Goal: Find specific page/section: Find specific page/section

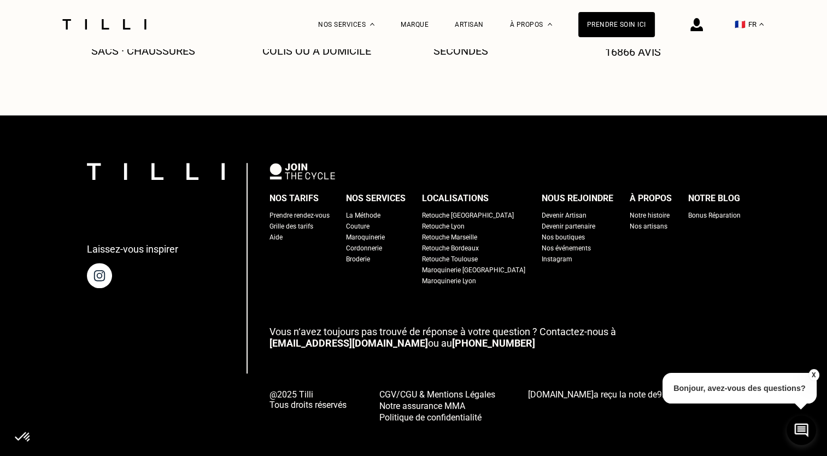
scroll to position [650, 0]
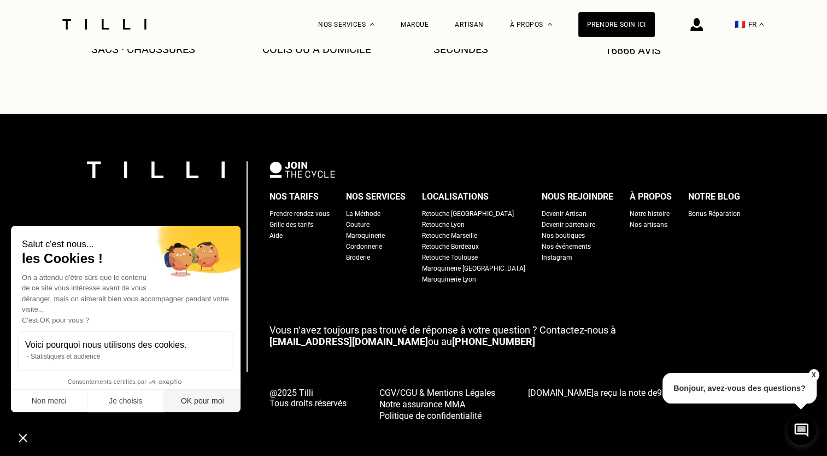
click at [178, 410] on button "OK pour moi" at bounding box center [202, 400] width 76 height 23
checkbox input "true"
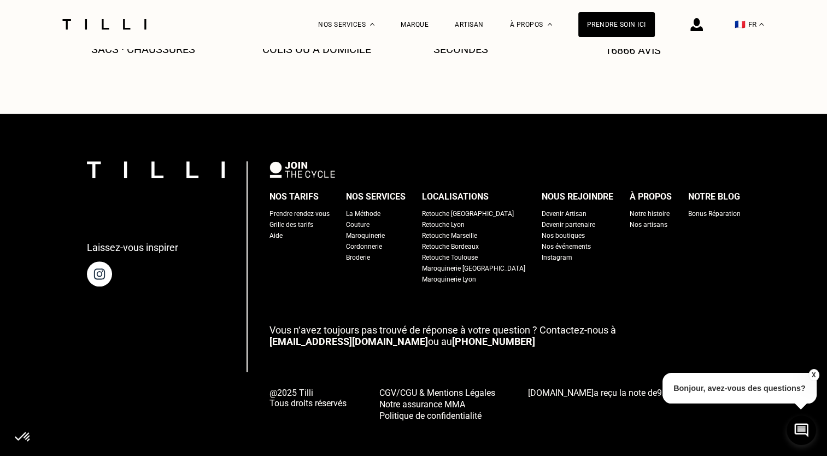
click at [816, 377] on button "X" at bounding box center [812, 375] width 11 height 12
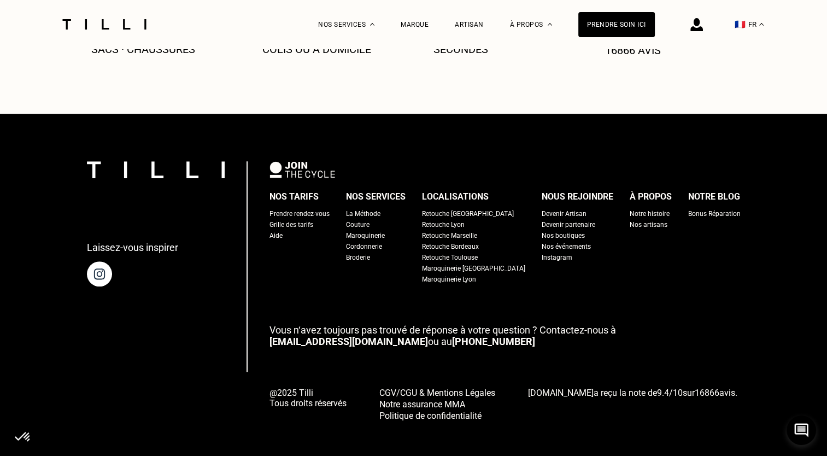
click at [541, 230] on div "Nos boutiques" at bounding box center [562, 235] width 43 height 11
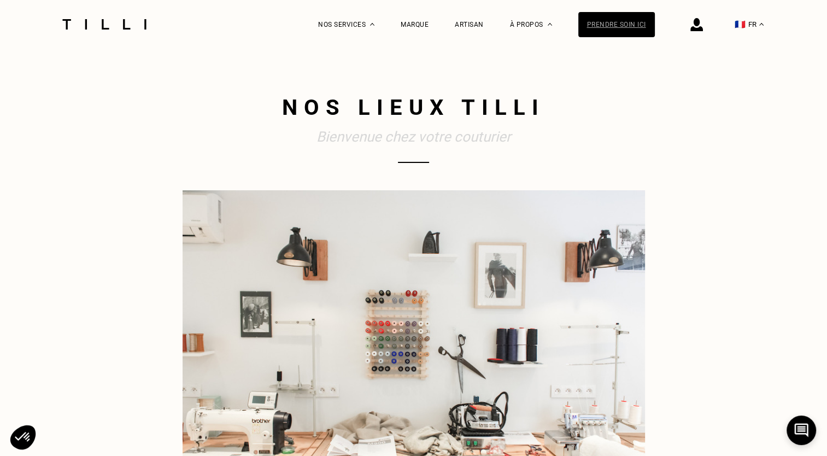
click at [639, 17] on div "Prendre soin ici" at bounding box center [616, 24] width 76 height 25
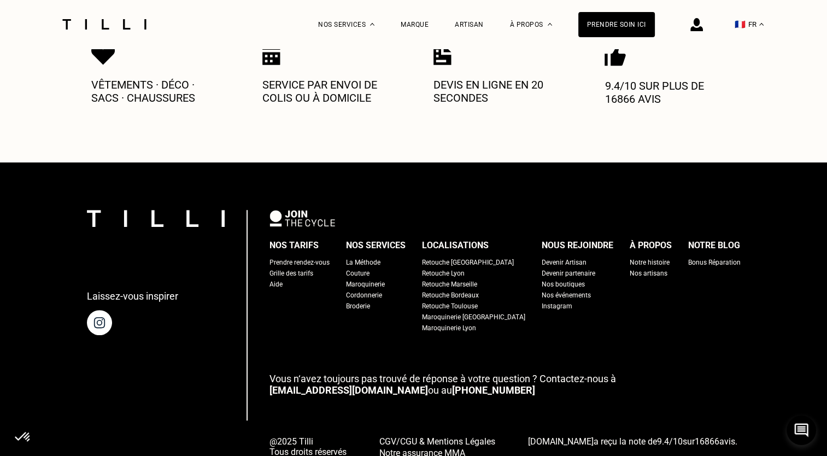
scroll to position [650, 0]
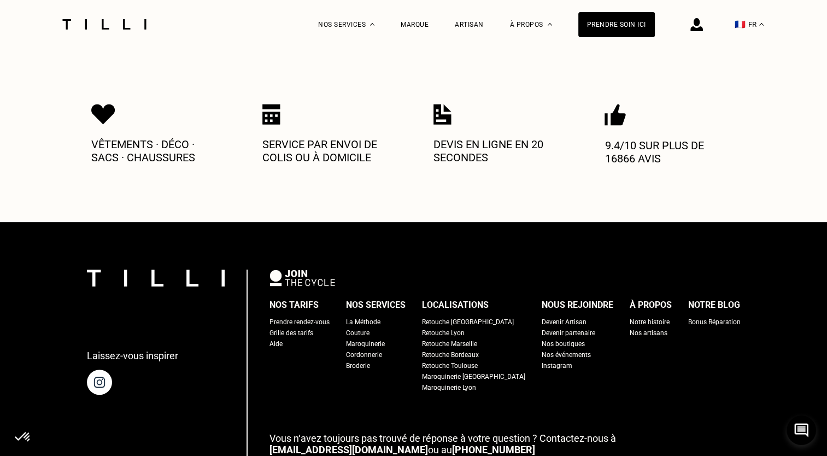
scroll to position [546, 0]
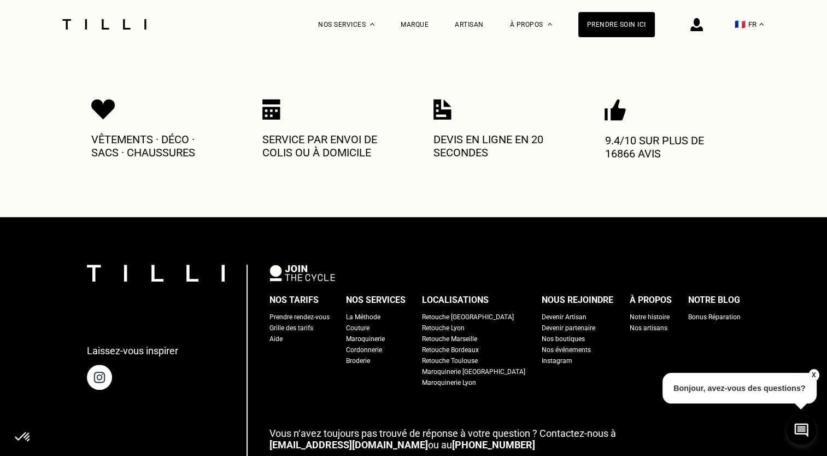
click at [340, 141] on p "Service par envoi de colis ou à domicile" at bounding box center [327, 146] width 131 height 26
click at [329, 137] on p "Service par envoi de colis ou à domicile" at bounding box center [327, 146] width 131 height 26
click at [330, 141] on p "Service par envoi de colis ou à domicile" at bounding box center [327, 146] width 131 height 26
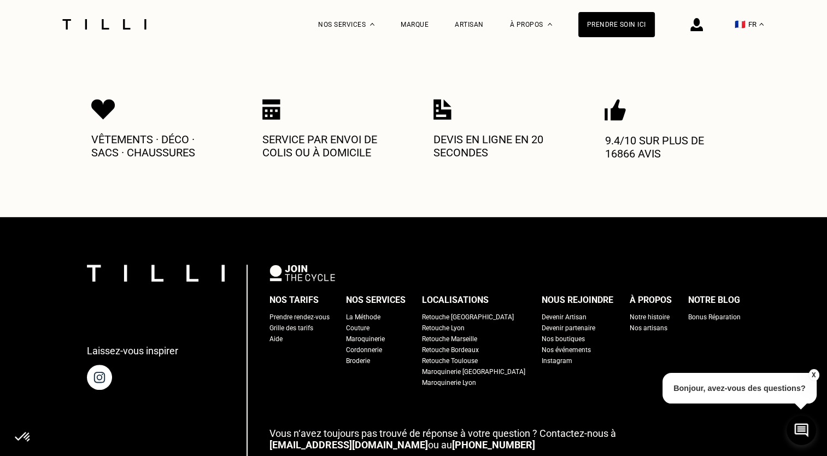
click at [719, 179] on div "Vêtements · Déco · Sacs · Chaussures Service par envoi de colis ou à domicile D…" at bounding box center [413, 129] width 645 height 176
